Goal: Task Accomplishment & Management: Manage account settings

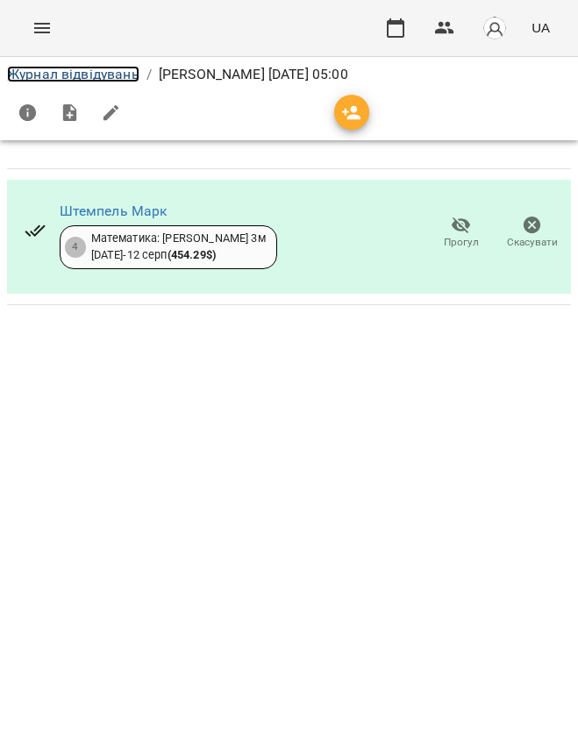
click at [103, 79] on link "Журнал відвідувань" at bounding box center [73, 74] width 132 height 17
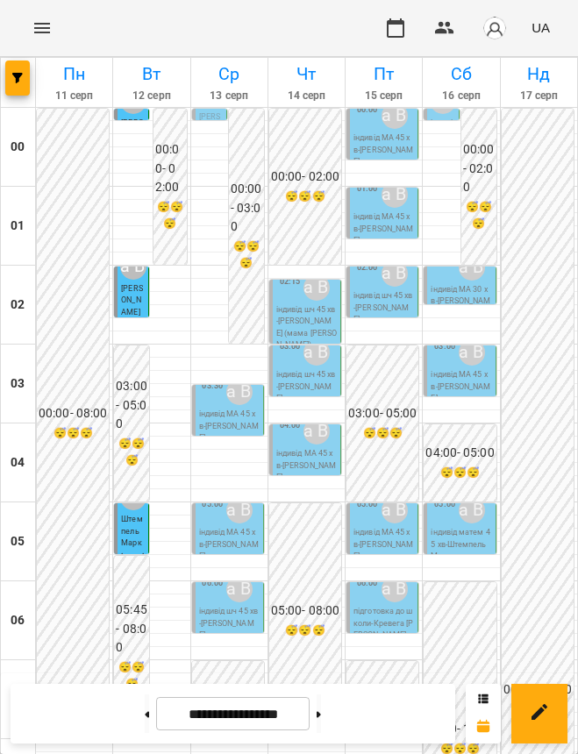
scroll to position [1326, 0]
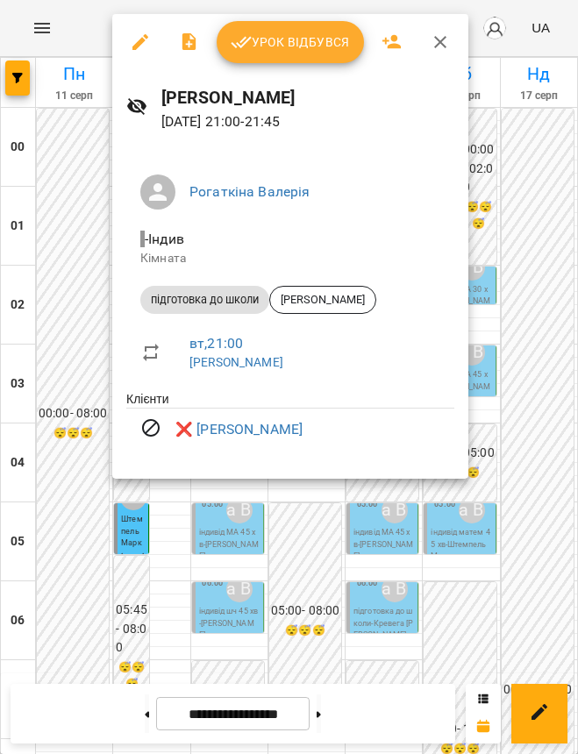
click at [179, 547] on div at bounding box center [289, 377] width 578 height 754
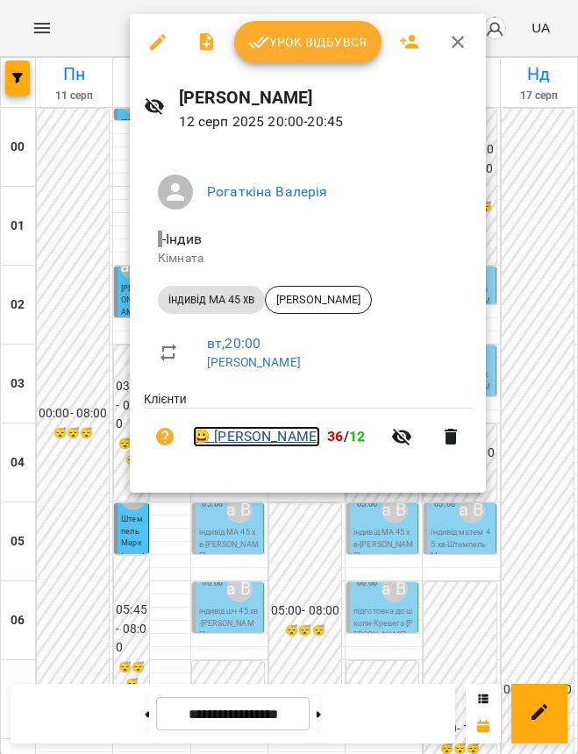
click at [297, 436] on link "😀 [PERSON_NAME]" at bounding box center [256, 436] width 127 height 21
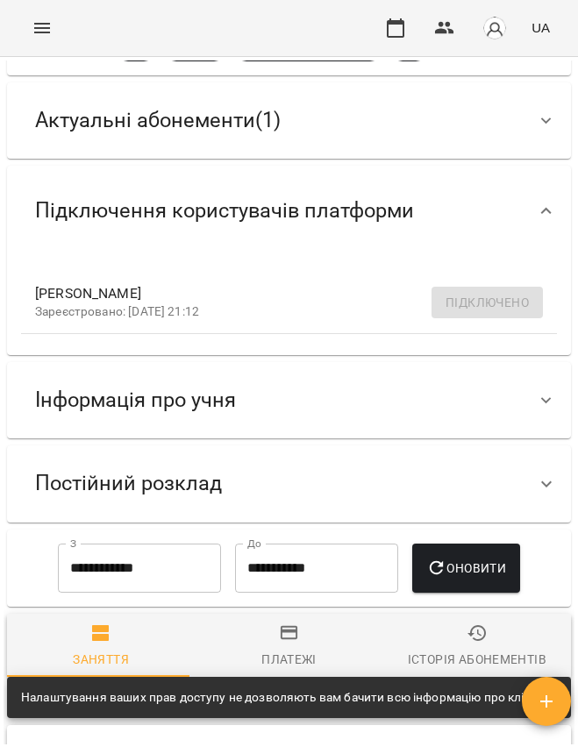
scroll to position [219, 0]
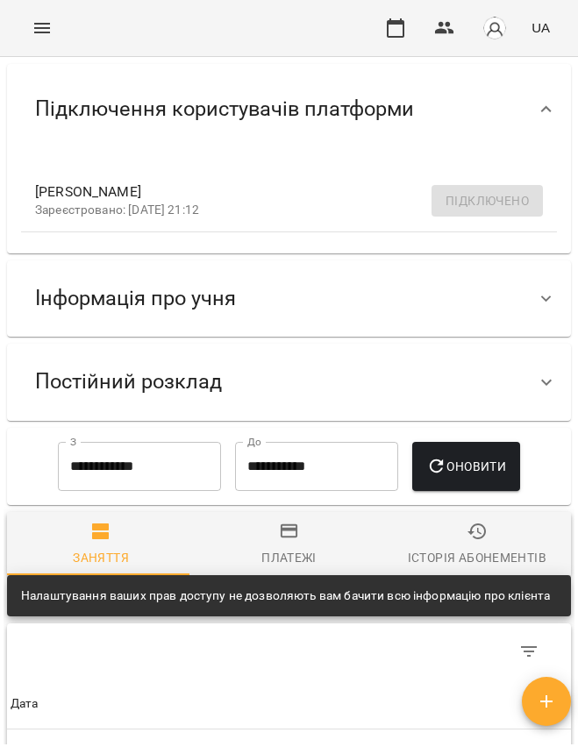
click at [249, 323] on div "Інформація про учня" at bounding box center [135, 298] width 229 height 55
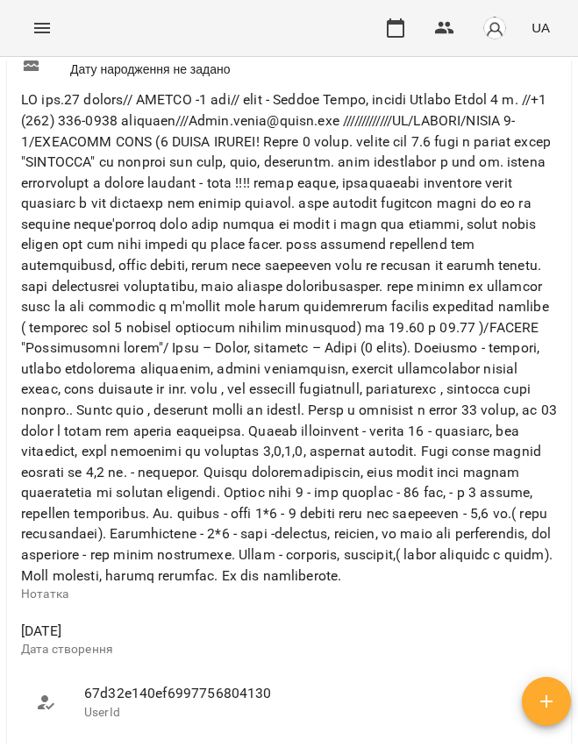
scroll to position [986, 0]
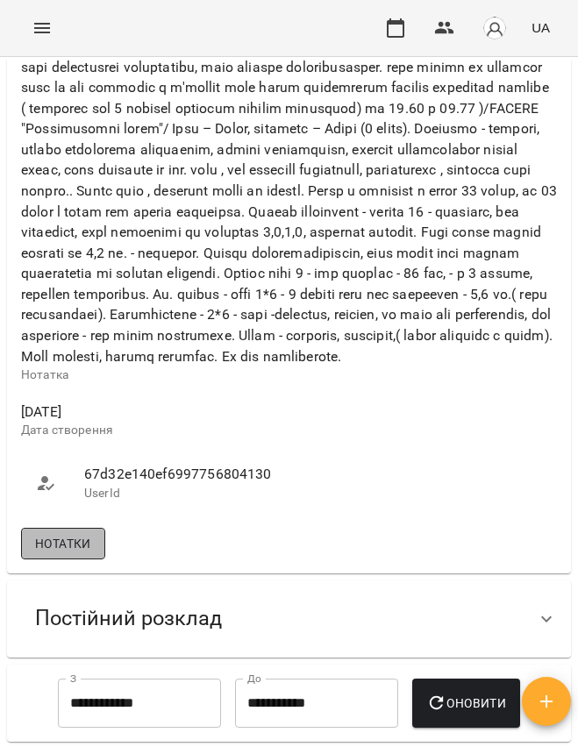
click at [90, 554] on span "Нотатки" at bounding box center [63, 543] width 56 height 21
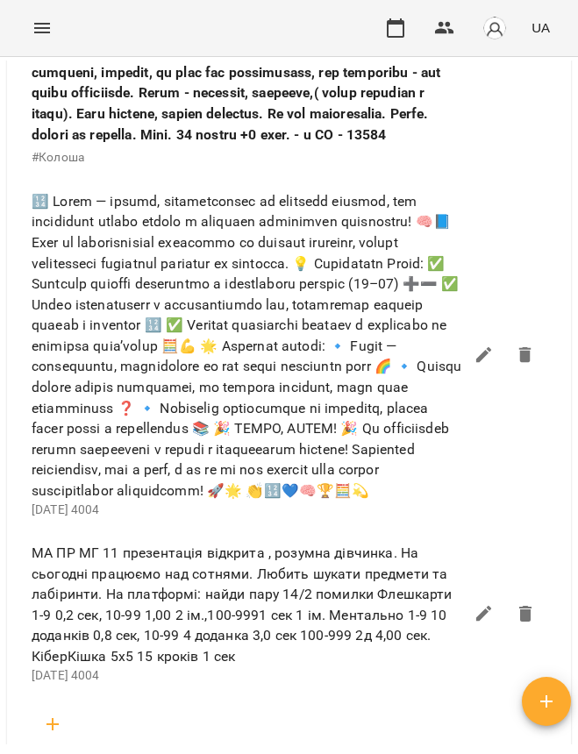
scroll to position [1972, 0]
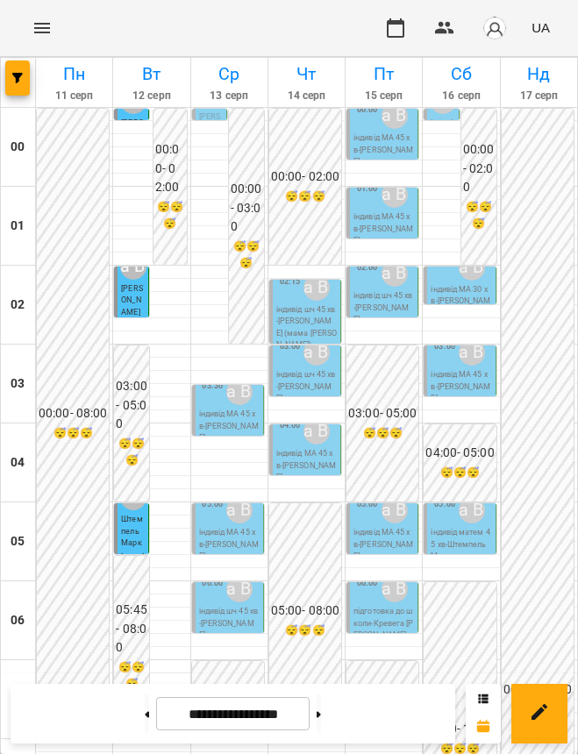
scroll to position [438, 0]
